Goal: Task Accomplishment & Management: Complete application form

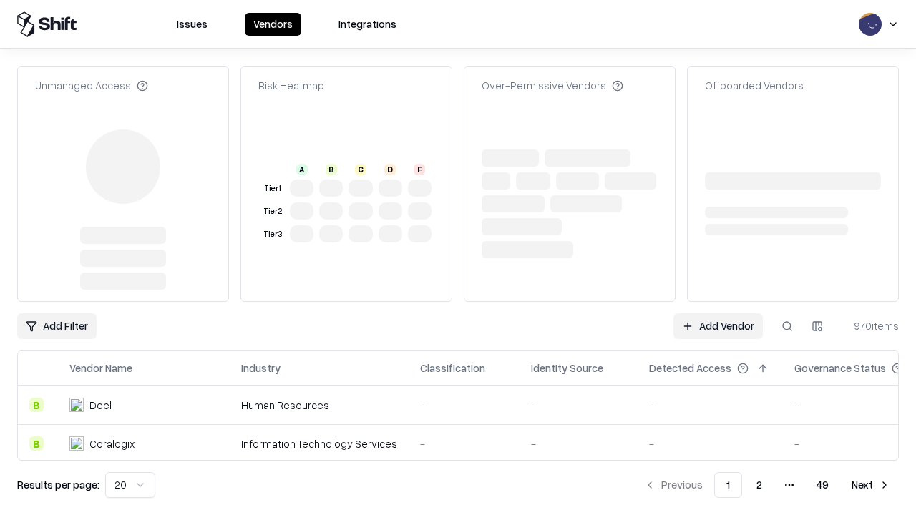
click at [718, 313] on link "Add Vendor" at bounding box center [717, 326] width 89 height 26
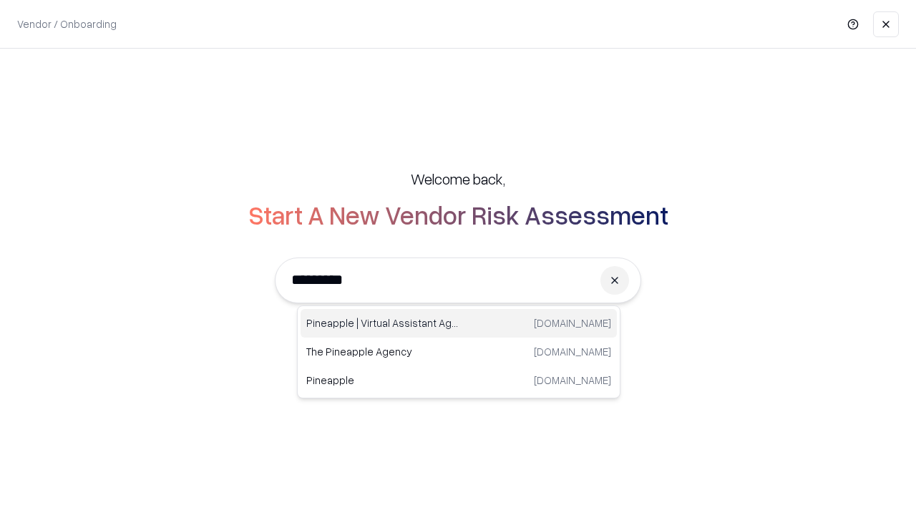
click at [459, 323] on div "Pineapple | Virtual Assistant Agency [DOMAIN_NAME]" at bounding box center [459, 323] width 316 height 29
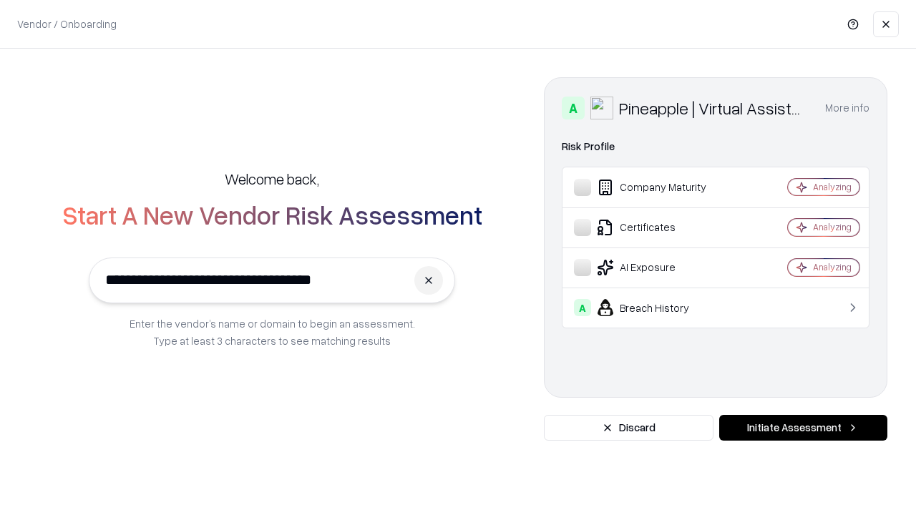
type input "**********"
click at [803, 428] on button "Initiate Assessment" at bounding box center [803, 428] width 168 height 26
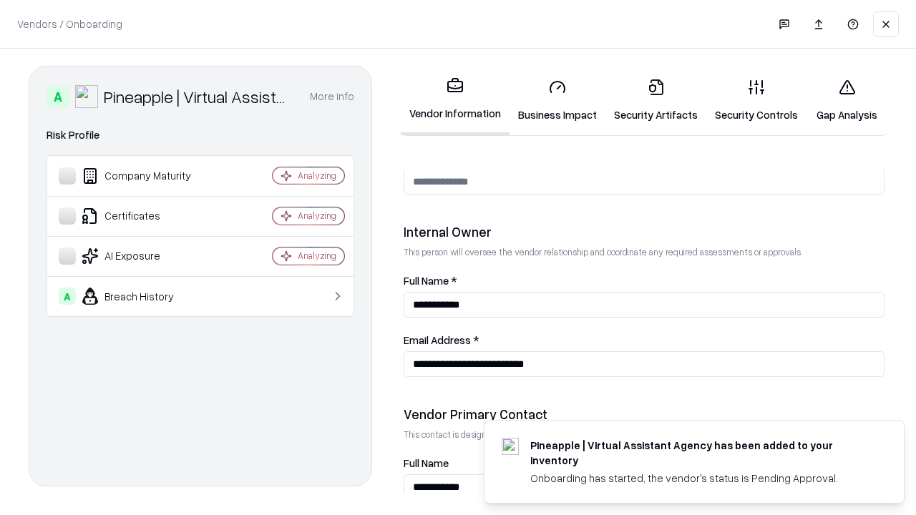
scroll to position [741, 0]
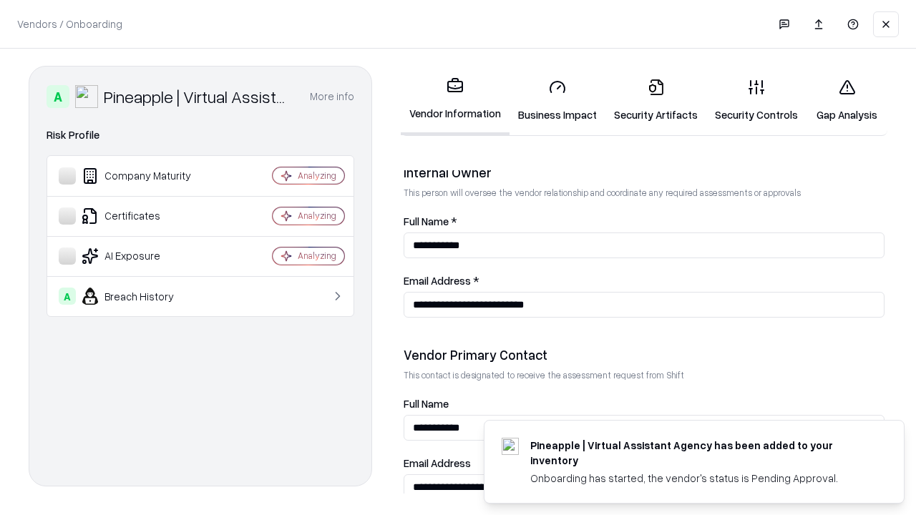
click at [557, 100] on link "Business Impact" at bounding box center [557, 100] width 96 height 67
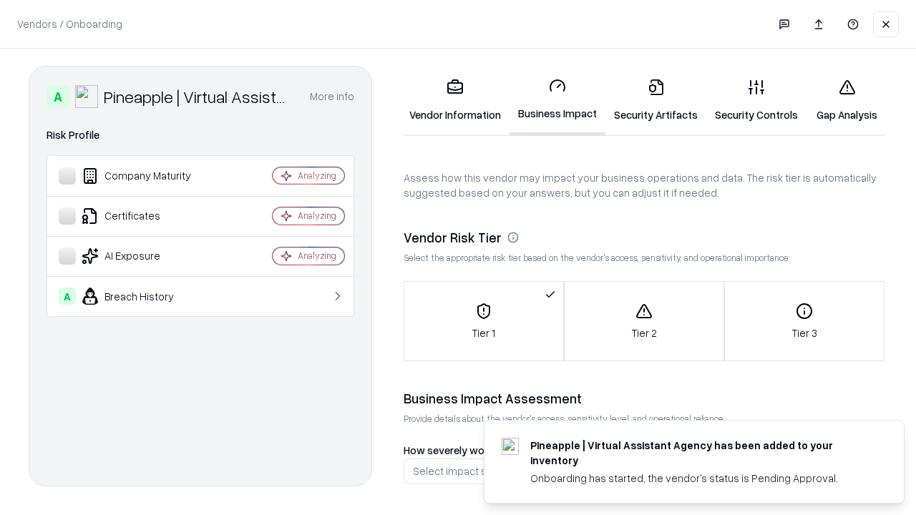
click at [655, 100] on link "Security Artifacts" at bounding box center [655, 100] width 101 height 67
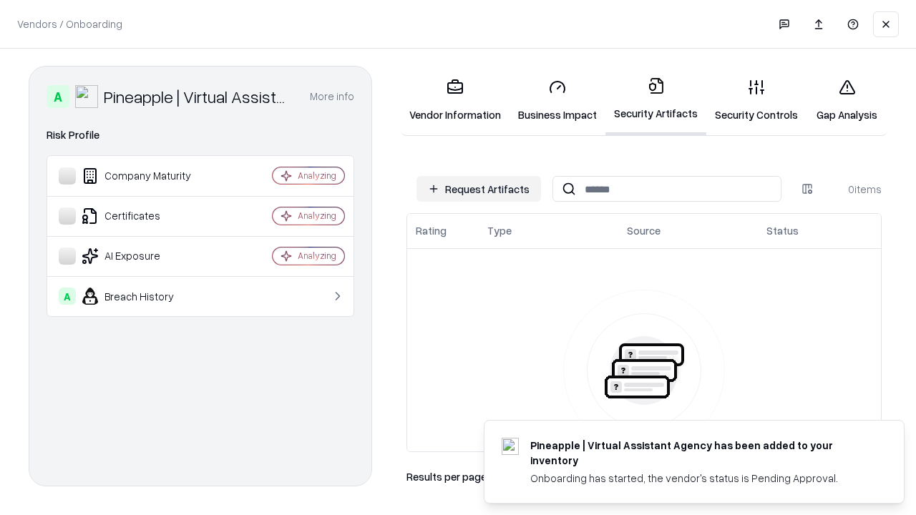
click at [479, 189] on button "Request Artifacts" at bounding box center [478, 189] width 125 height 26
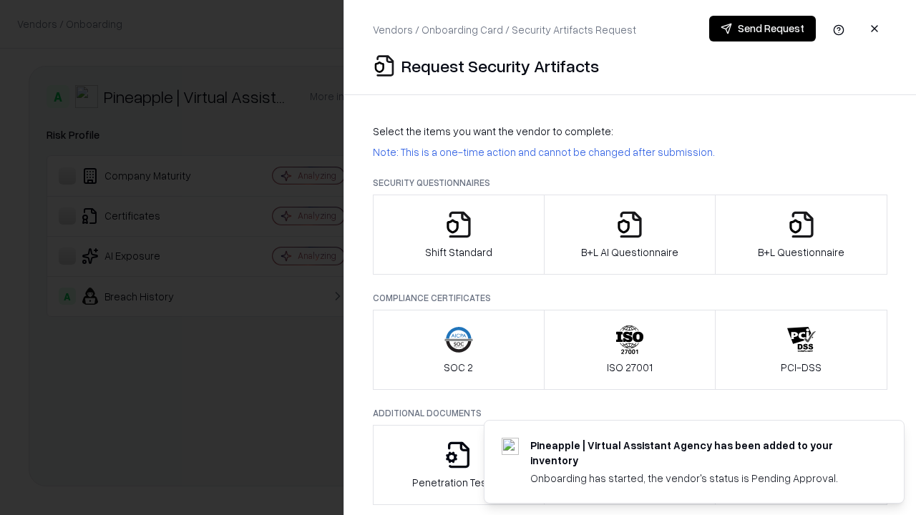
click at [458, 235] on icon "button" at bounding box center [458, 224] width 29 height 29
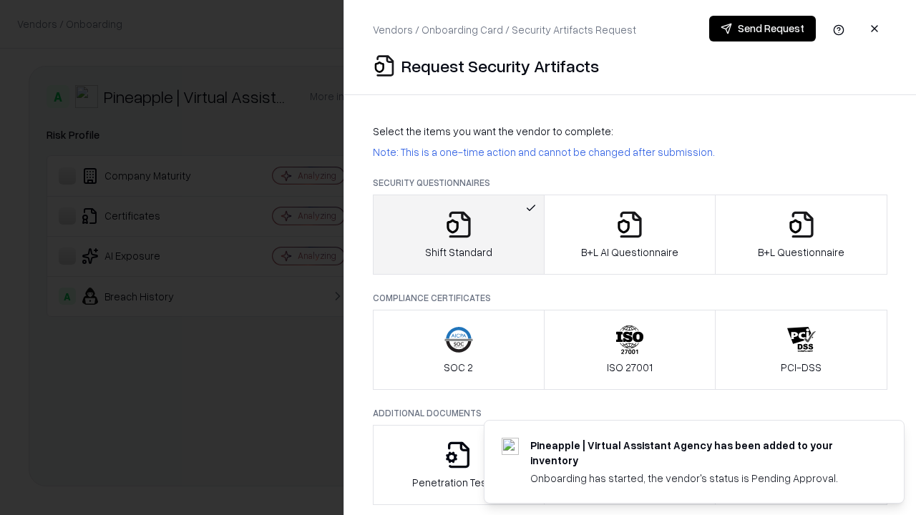
click at [762, 29] on button "Send Request" at bounding box center [762, 29] width 107 height 26
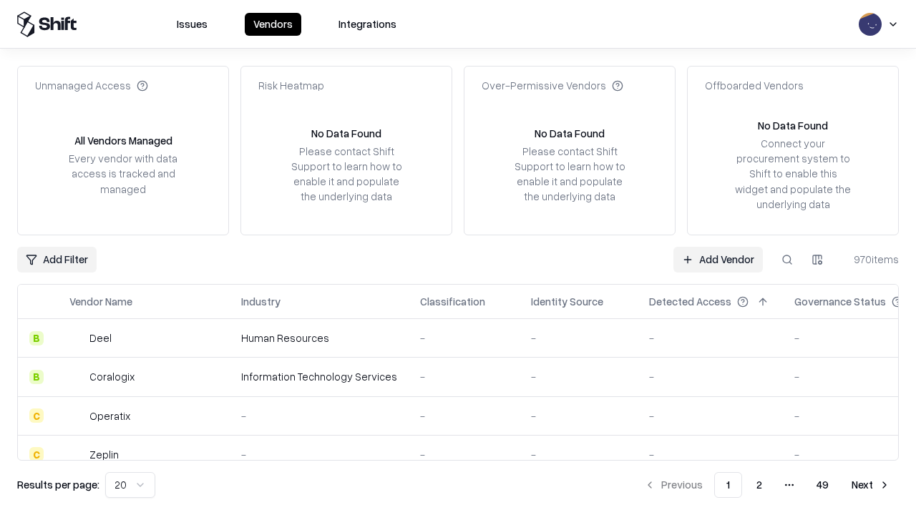
click at [787, 259] on button at bounding box center [787, 260] width 26 height 26
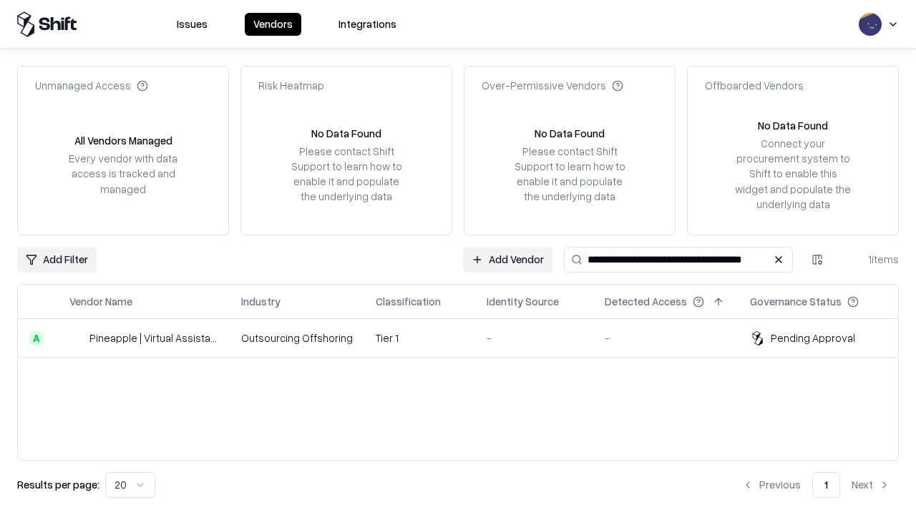
type input "**********"
click at [467, 338] on td "Tier 1" at bounding box center [419, 338] width 111 height 39
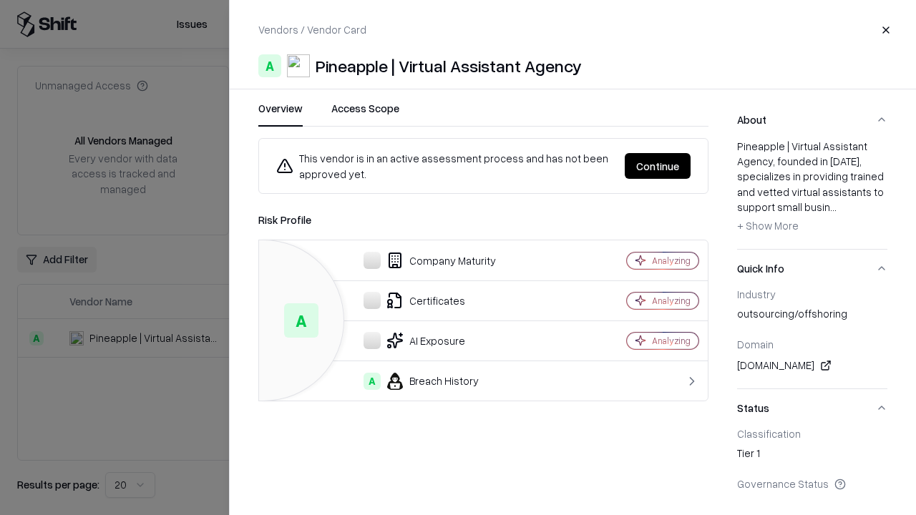
click at [658, 166] on button "Continue" at bounding box center [658, 166] width 66 height 26
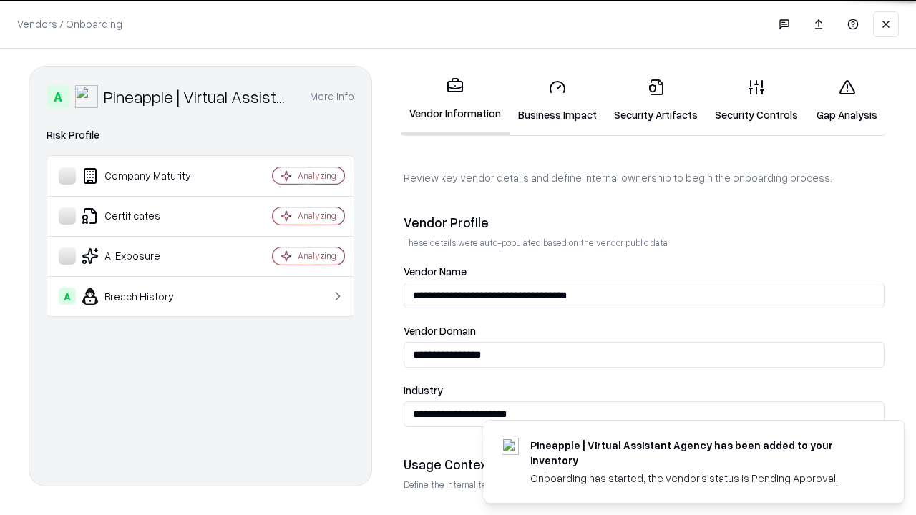
click at [655, 100] on link "Security Artifacts" at bounding box center [655, 100] width 101 height 67
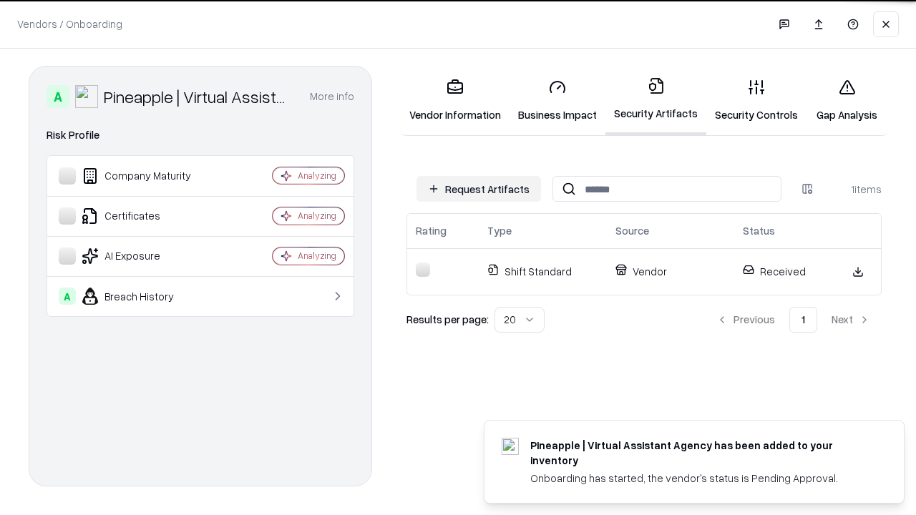
click at [756, 100] on link "Security Controls" at bounding box center [756, 100] width 100 height 67
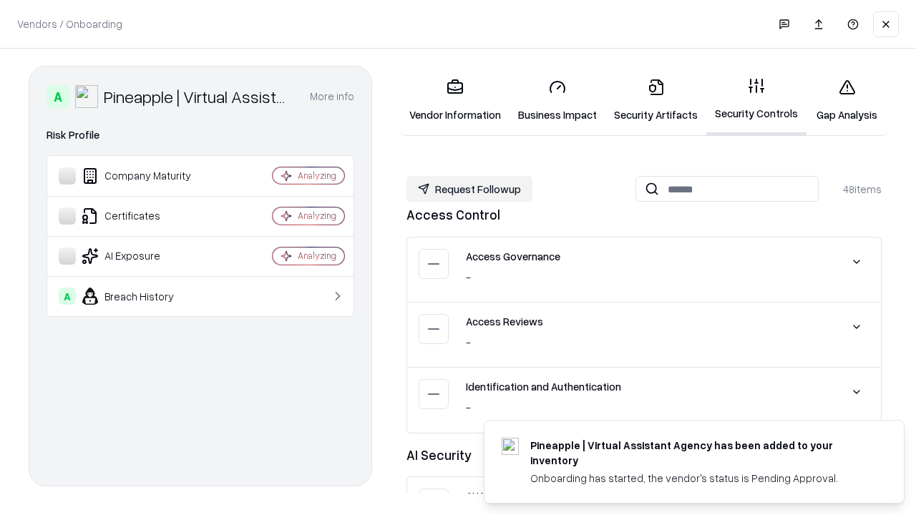
click at [469, 189] on button "Request Followup" at bounding box center [469, 189] width 126 height 26
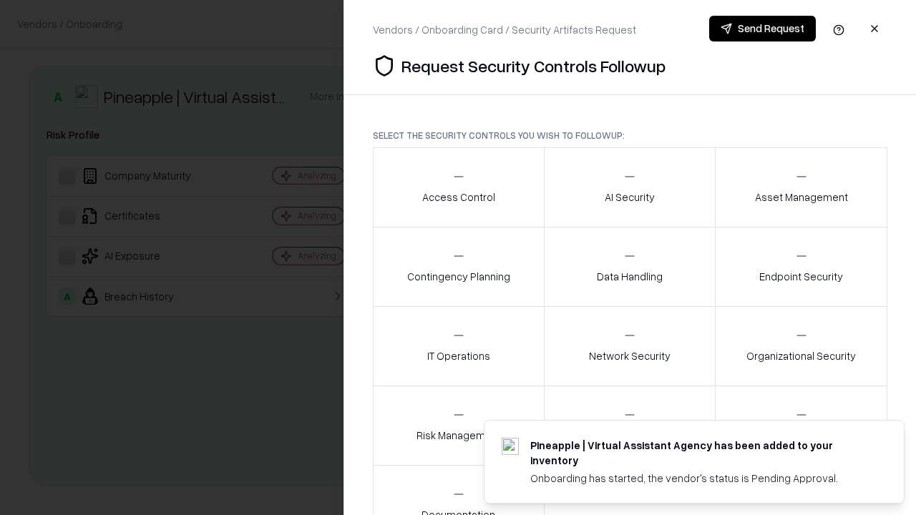
click at [458, 187] on div "Access Control" at bounding box center [458, 187] width 73 height 35
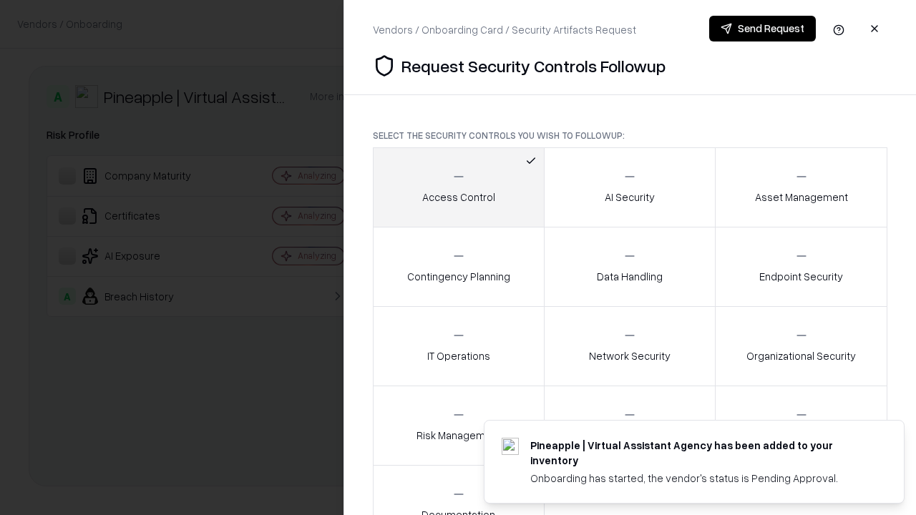
click at [762, 29] on button "Send Request" at bounding box center [762, 29] width 107 height 26
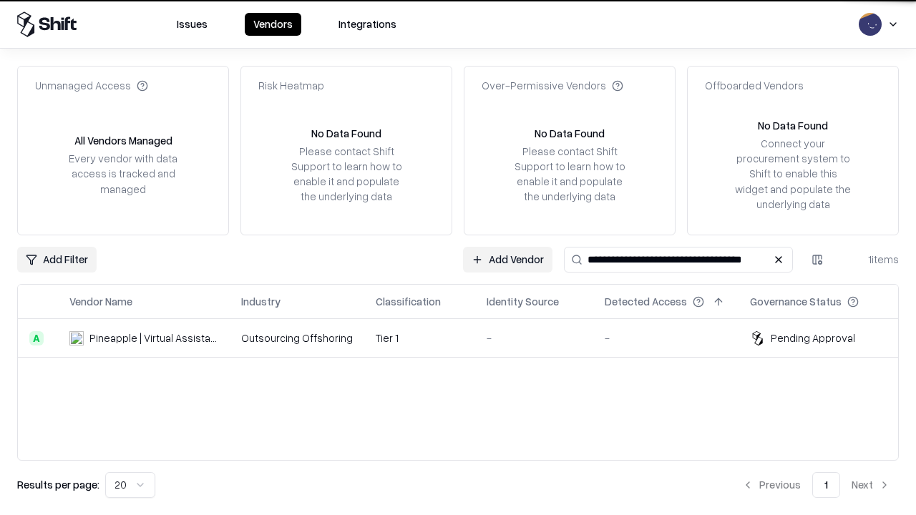
type input "**********"
click at [467, 338] on td "Tier 1" at bounding box center [419, 338] width 111 height 39
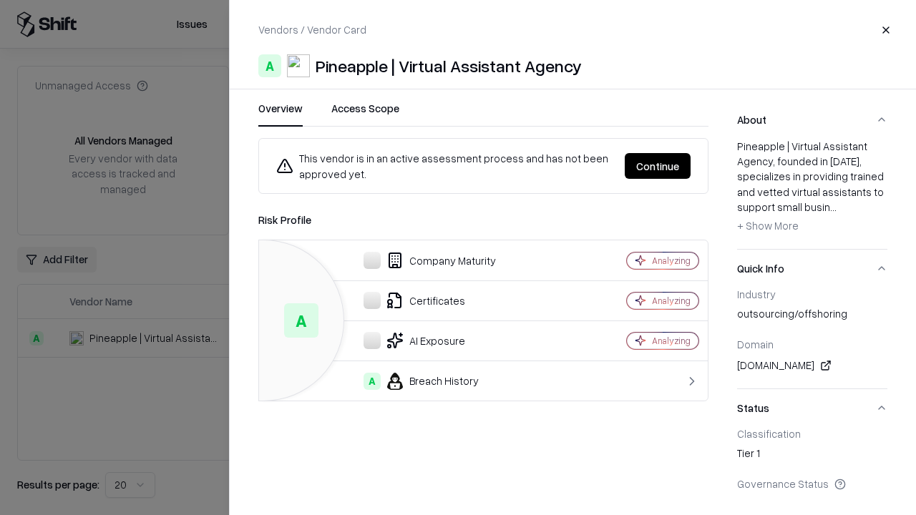
click at [658, 166] on button "Continue" at bounding box center [658, 166] width 66 height 26
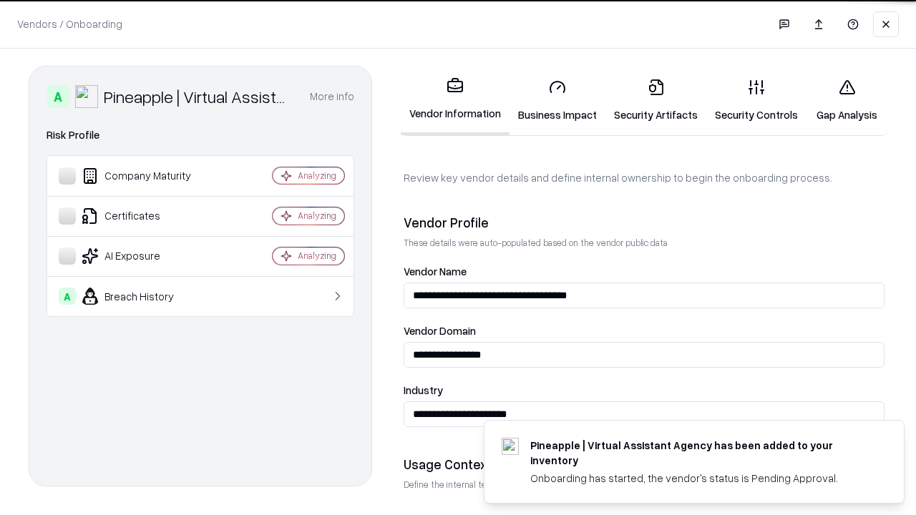
click at [846, 100] on link "Gap Analysis" at bounding box center [846, 100] width 81 height 67
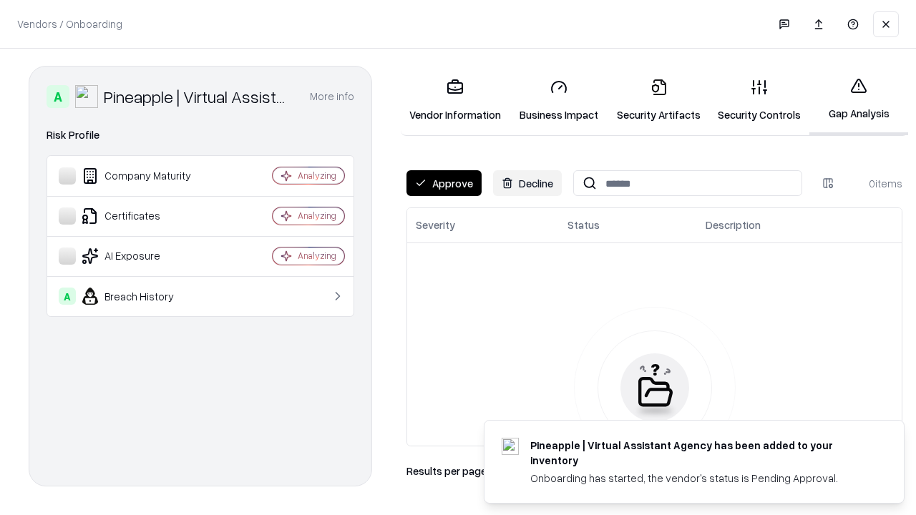
click at [444, 183] on button "Approve" at bounding box center [443, 183] width 75 height 26
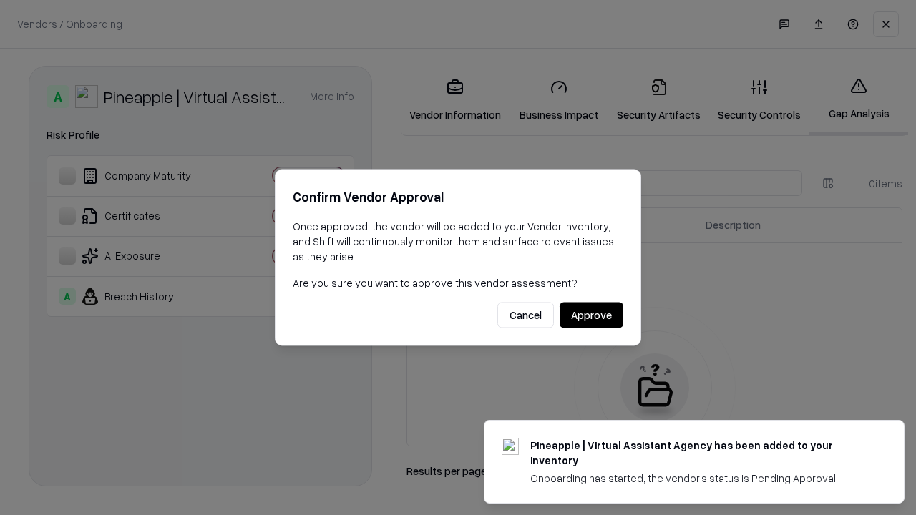
click at [591, 315] on button "Approve" at bounding box center [592, 316] width 64 height 26
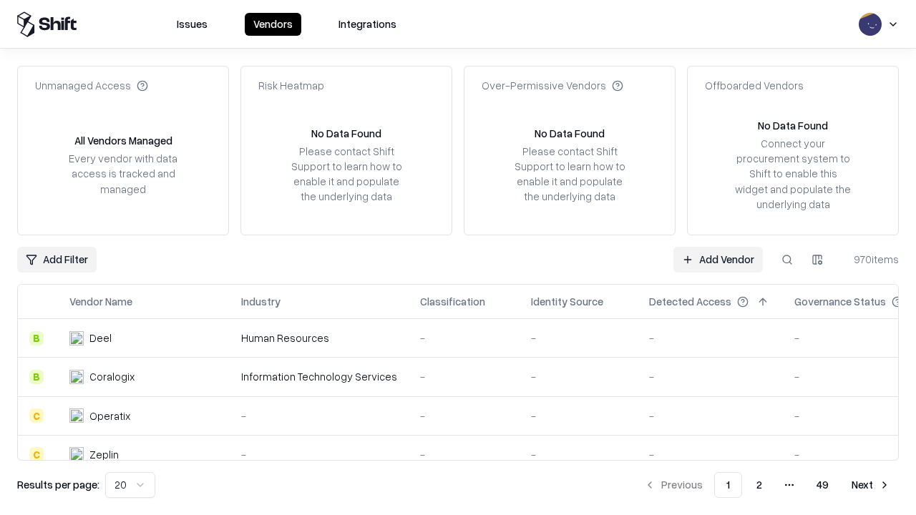
type input "**********"
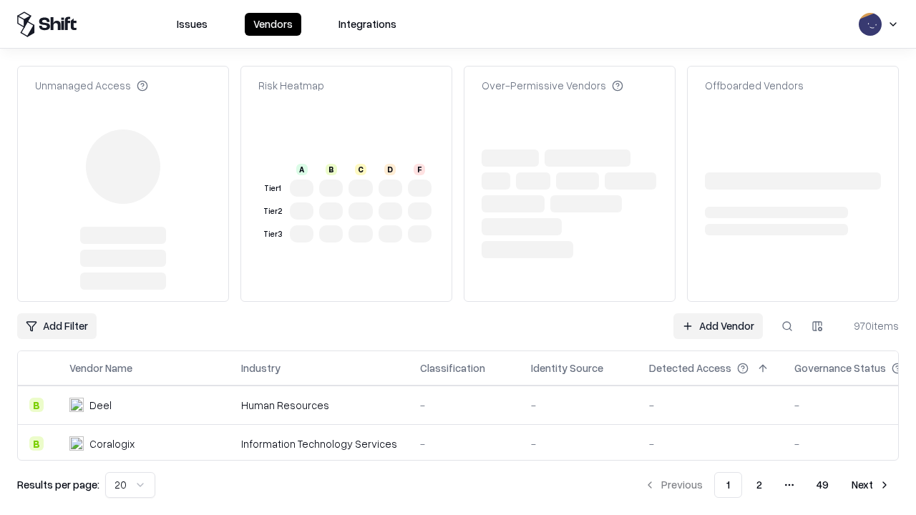
click at [718, 326] on link "Add Vendor" at bounding box center [717, 326] width 89 height 26
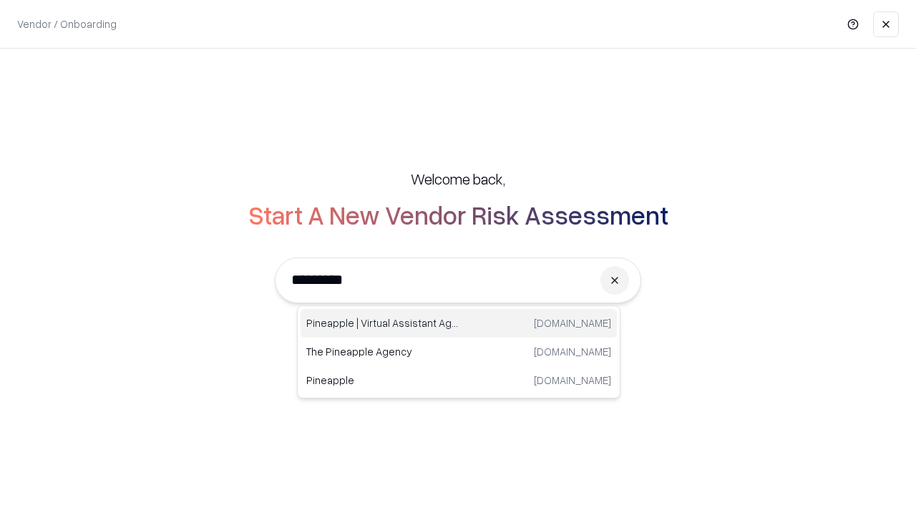
click at [459, 323] on div "Pineapple | Virtual Assistant Agency [DOMAIN_NAME]" at bounding box center [459, 323] width 316 height 29
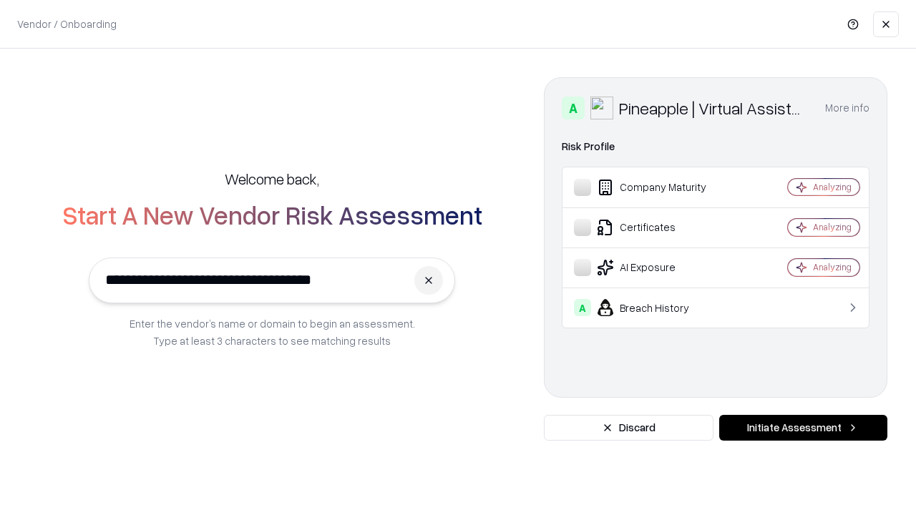
type input "**********"
click at [803, 428] on button "Initiate Assessment" at bounding box center [803, 428] width 168 height 26
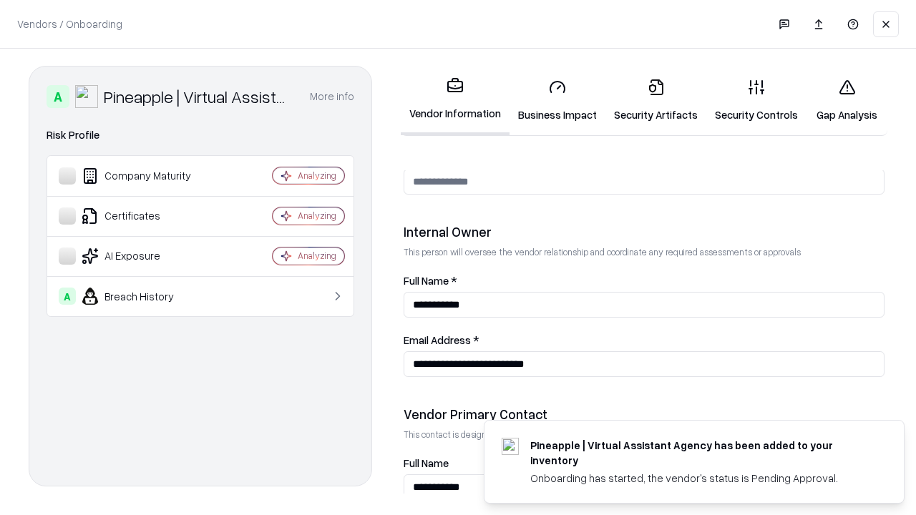
scroll to position [741, 0]
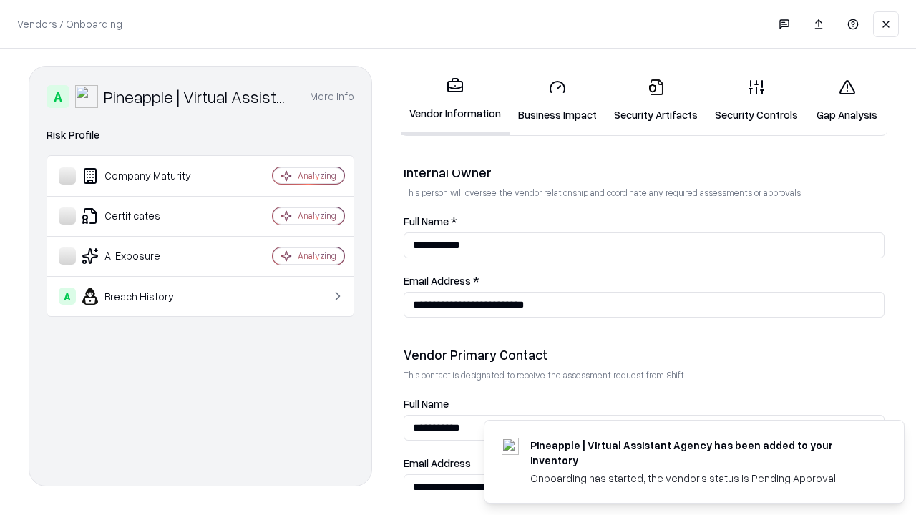
click at [846, 100] on link "Gap Analysis" at bounding box center [846, 100] width 81 height 67
